Goal: Communication & Community: Connect with others

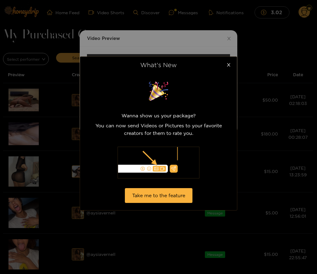
scroll to position [1, 0]
click at [224, 66] on span "Close" at bounding box center [228, 65] width 17 height 17
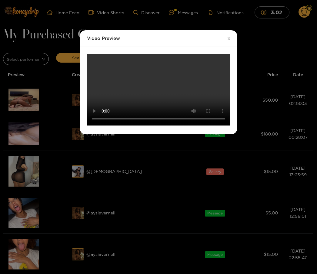
click at [160, 126] on video "Your browser does not support the video tag." at bounding box center [158, 89] width 143 height 71
click at [175, 126] on video "Your browser does not support the video tag." at bounding box center [158, 89] width 143 height 71
click at [162, 126] on video "Your browser does not support the video tag." at bounding box center [158, 89] width 143 height 71
click at [160, 126] on video "Your browser does not support the video tag." at bounding box center [158, 89] width 143 height 71
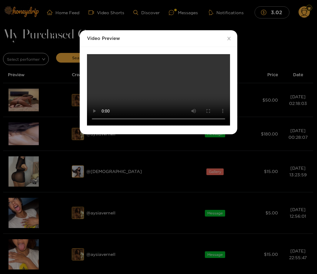
click at [160, 126] on video "Your browser does not support the video tag." at bounding box center [158, 89] width 143 height 71
click at [159, 125] on video "Your browser does not support the video tag." at bounding box center [158, 89] width 143 height 71
click at [28, 131] on div "Video Preview Your browser does not support the video tag." at bounding box center [158, 137] width 317 height 274
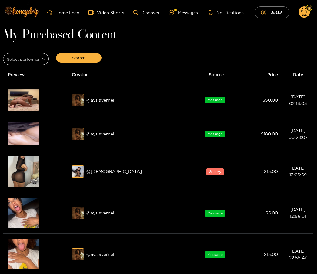
scroll to position [51, 0]
click at [31, 137] on img at bounding box center [23, 134] width 30 height 23
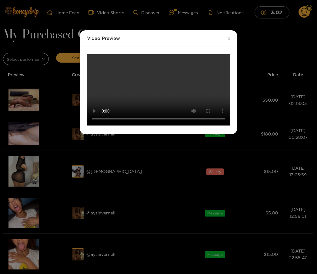
click at [153, 91] on video "Your browser does not support the video tag." at bounding box center [158, 89] width 143 height 71
click at [28, 213] on div "Video Preview Your browser does not support the video tag." at bounding box center [158, 137] width 317 height 274
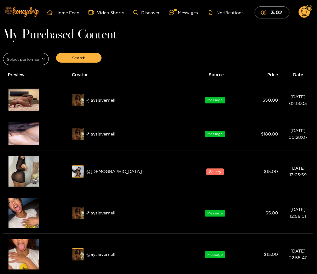
scroll to position [47, 0]
click at [106, 217] on div "@ aysiavernell" at bounding box center [129, 213] width 114 height 12
click at [29, 209] on span "eye" at bounding box center [22, 210] width 15 height 4
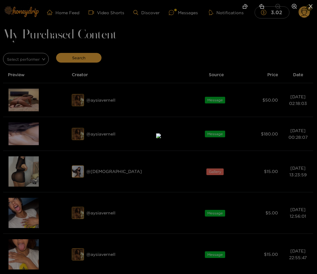
click at [24, 249] on div at bounding box center [158, 137] width 317 height 274
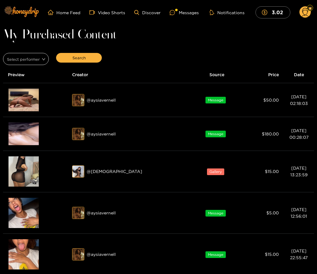
scroll to position [0, 0]
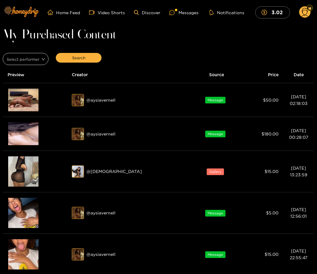
click at [130, 257] on div "@ aysiavernell" at bounding box center [129, 254] width 114 height 12
click at [84, 249] on img at bounding box center [78, 255] width 12 height 12
click at [28, 249] on span "eye" at bounding box center [22, 251] width 15 height 4
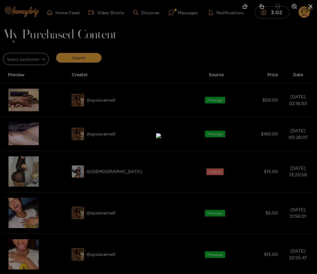
click at [156, 138] on img at bounding box center [158, 135] width 5 height 5
click at [161, 138] on img at bounding box center [158, 135] width 5 height 5
click at [47, 217] on div at bounding box center [158, 137] width 317 height 274
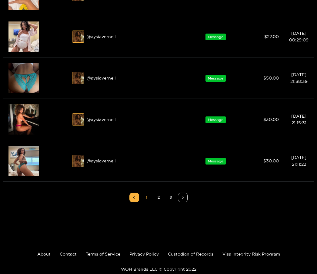
click at [31, 163] on div "Preview" at bounding box center [23, 161] width 17 height 11
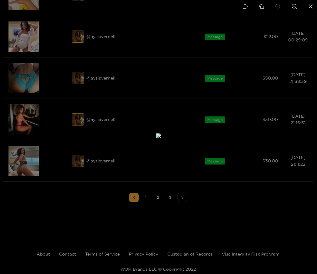
scroll to position [304, 0]
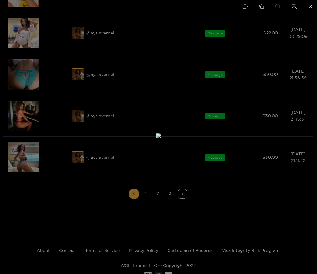
click at [27, 162] on div at bounding box center [158, 137] width 317 height 274
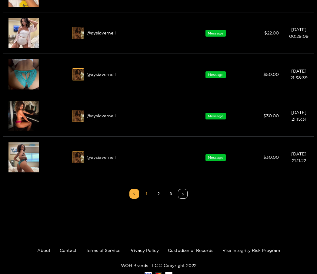
click at [187, 195] on button "button" at bounding box center [183, 194] width 10 height 10
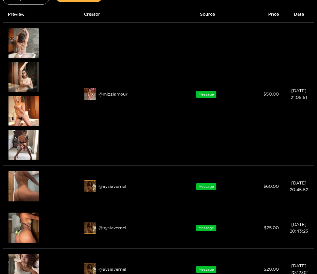
scroll to position [60, 0]
click at [31, 185] on div "Preview" at bounding box center [23, 186] width 17 height 11
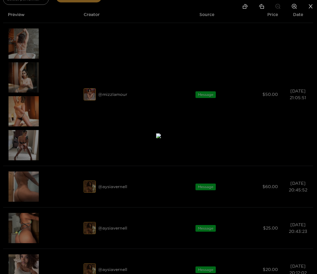
click at [29, 231] on div at bounding box center [158, 137] width 317 height 274
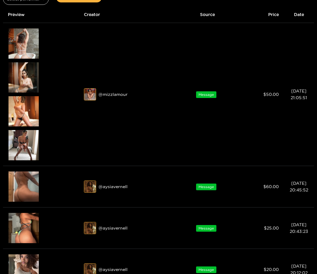
click at [27, 231] on div "Preview" at bounding box center [23, 228] width 17 height 11
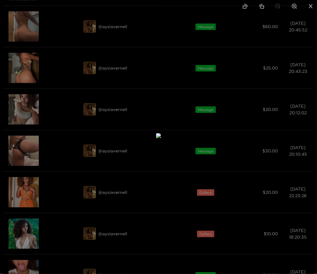
scroll to position [221, 0]
click at [22, 152] on div at bounding box center [158, 137] width 317 height 274
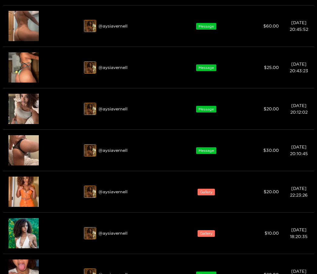
click at [24, 153] on div "Preview" at bounding box center [23, 150] width 17 height 11
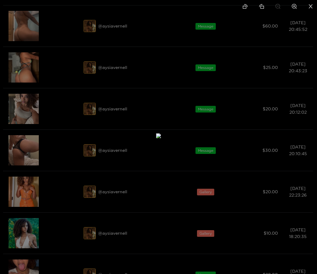
click at [29, 189] on div at bounding box center [158, 137] width 317 height 274
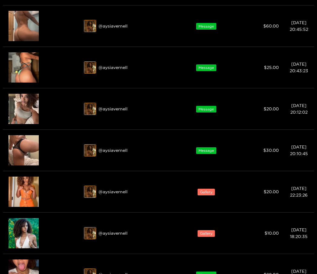
click at [26, 192] on div "Preview" at bounding box center [23, 191] width 17 height 11
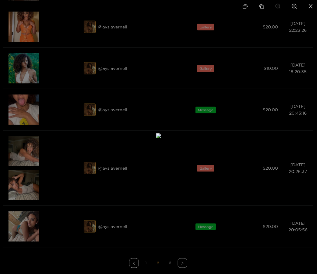
scroll to position [386, 0]
click at [29, 151] on div at bounding box center [158, 137] width 317 height 274
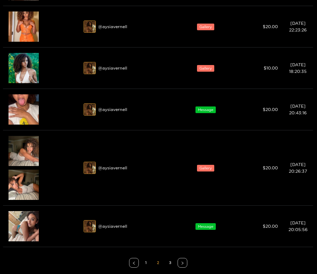
click at [30, 152] on div "Preview" at bounding box center [23, 151] width 17 height 11
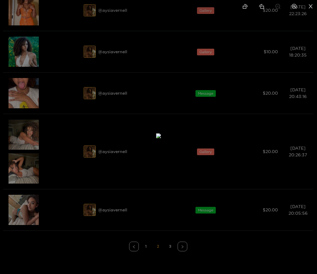
scroll to position [402, 0]
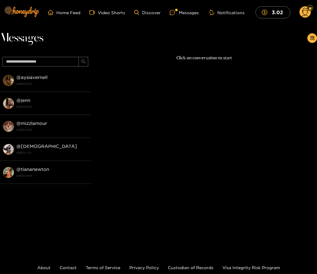
click at [55, 81] on div "@ aysiavernell [DATE] 23:51" at bounding box center [51, 81] width 71 height 14
